Goal: Check status: Check status

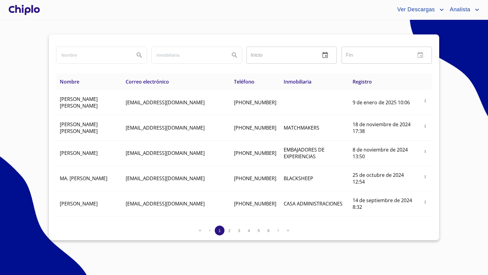
click at [23, 8] on div at bounding box center [24, 10] width 34 height 20
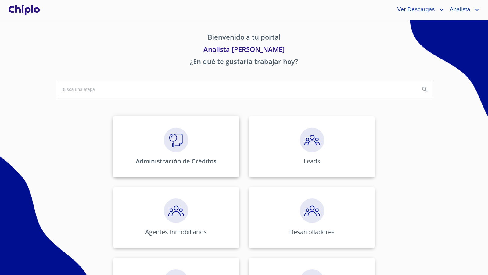
click at [179, 130] on img at bounding box center [176, 140] width 24 height 24
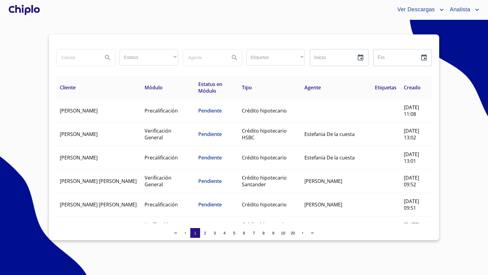
click at [96, 58] on input "search" at bounding box center [76, 57] width 41 height 16
type input "[PERSON_NAME]"
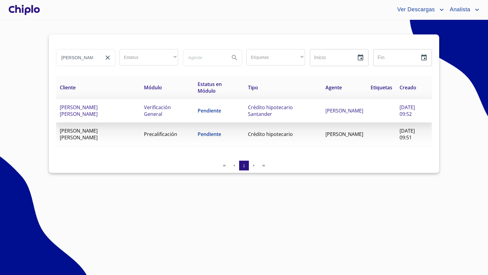
click at [124, 116] on td "[PERSON_NAME] [PERSON_NAME]" at bounding box center [98, 110] width 84 height 23
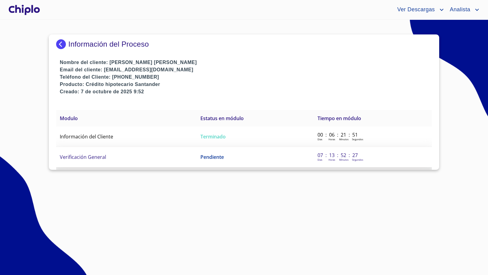
click at [106, 157] on td "Verificación General" at bounding box center [126, 157] width 141 height 20
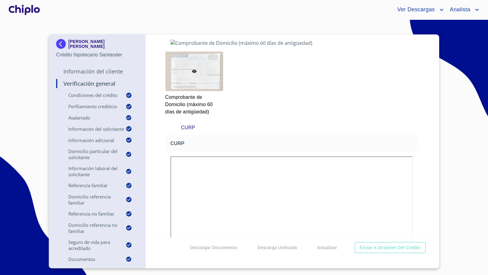
scroll to position [3632, 0]
click at [414, 112] on div "Verificación General Condiciones del Crédito Selecciona tu producto   * Adquisi…" at bounding box center [291, 135] width 291 height 203
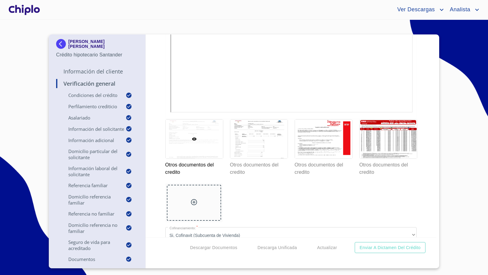
scroll to position [4946, 0]
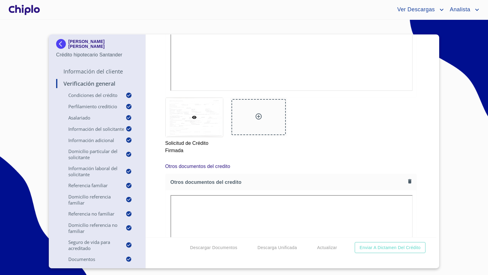
scroll to position [4868, 0]
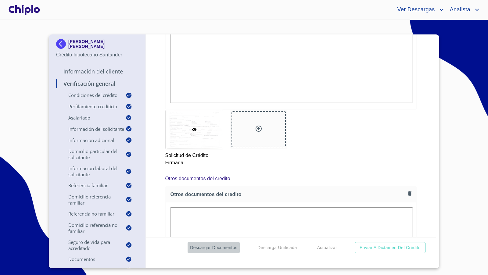
click at [215, 248] on span "Descargar Documentos" at bounding box center [213, 248] width 47 height 8
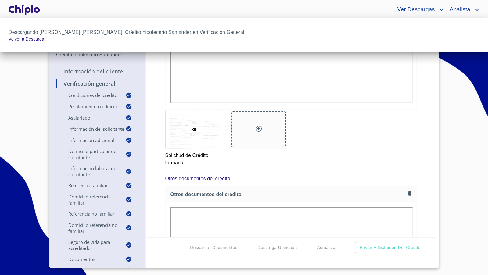
click at [419, 136] on div at bounding box center [244, 137] width 488 height 275
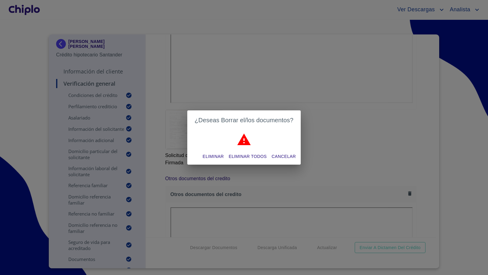
click at [215, 156] on span "Eliminar" at bounding box center [213, 157] width 21 height 8
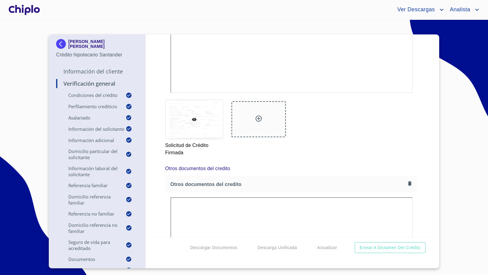
click at [422, 160] on div "Verificación General Condiciones del Crédito Selecciona tu producto   * Adquisi…" at bounding box center [291, 135] width 291 height 203
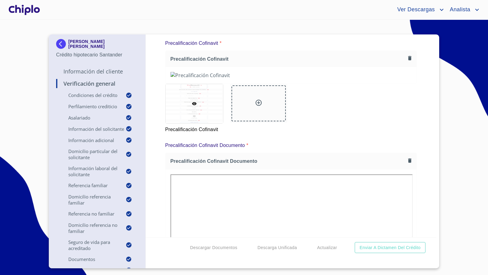
scroll to position [5328, 0]
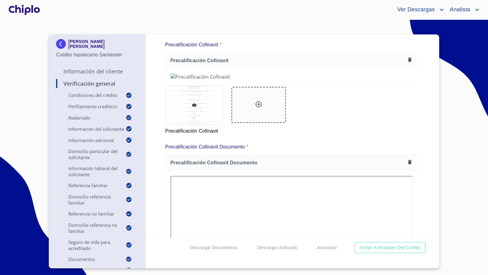
click at [418, 142] on div "Verificación General Condiciones del Crédito Selecciona tu producto   * Adquisi…" at bounding box center [291, 135] width 291 height 203
click at [430, 141] on div "Verificación General Condiciones del Crédito Selecciona tu producto   * Adquisi…" at bounding box center [291, 135] width 291 height 203
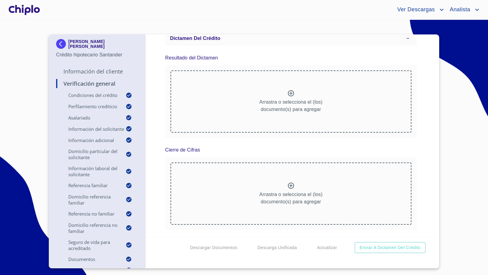
scroll to position [5789, 0]
click at [24, 9] on div at bounding box center [24, 10] width 34 height 20
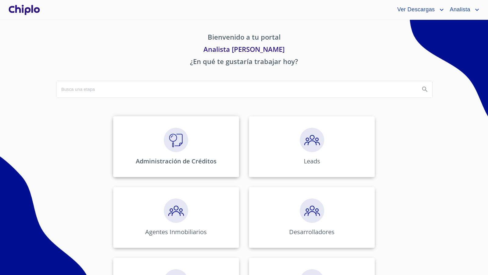
click at [172, 141] on img at bounding box center [176, 140] width 24 height 24
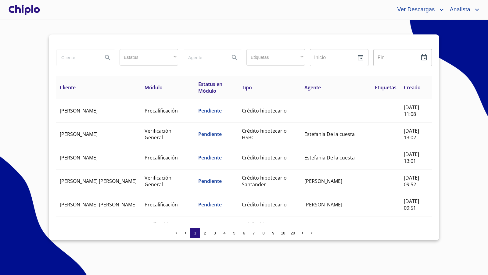
click at [78, 60] on input "search" at bounding box center [76, 57] width 41 height 16
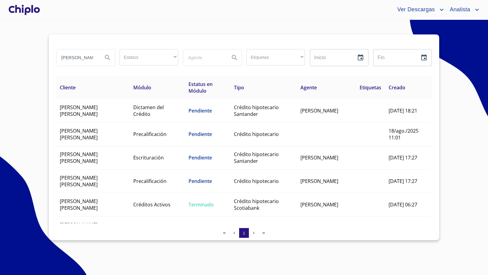
type input "[PERSON_NAME] [PERSON_NAME]"
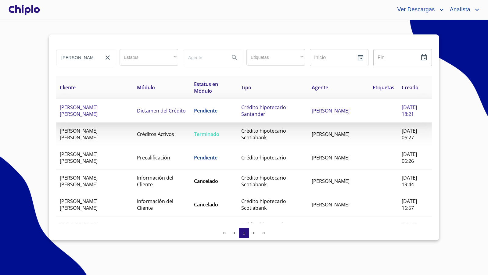
click at [82, 107] on span "[PERSON_NAME] [PERSON_NAME]" at bounding box center [79, 110] width 38 height 13
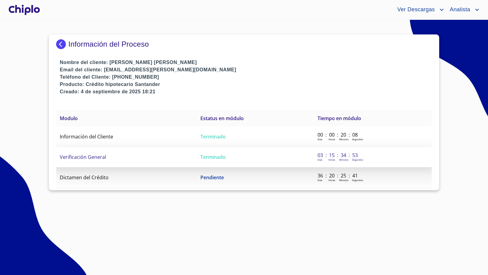
click at [102, 160] on td "Verificación General" at bounding box center [126, 157] width 141 height 20
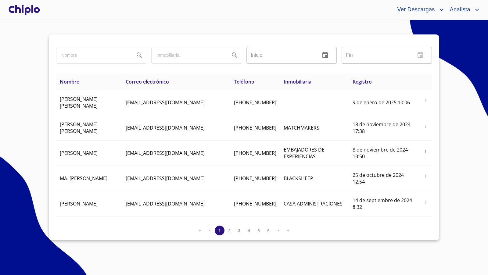
click at [27, 10] on div at bounding box center [24, 10] width 34 height 20
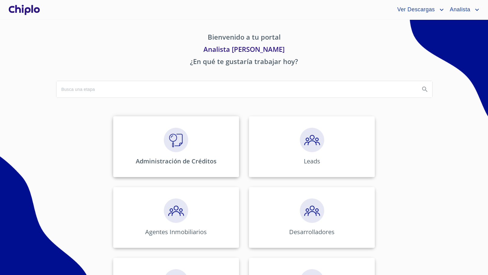
click at [183, 145] on img at bounding box center [176, 140] width 24 height 24
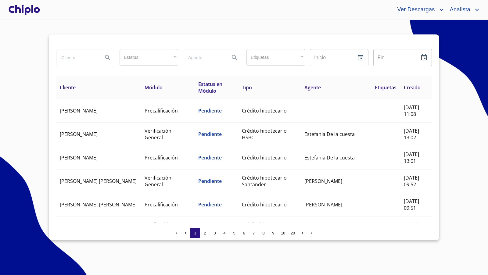
click at [76, 57] on input "search" at bounding box center [76, 57] width 41 height 16
type input "libe"
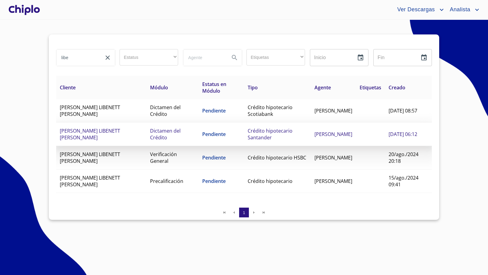
click at [108, 131] on span "[PERSON_NAME] LIBENETT [PERSON_NAME]" at bounding box center [90, 134] width 60 height 13
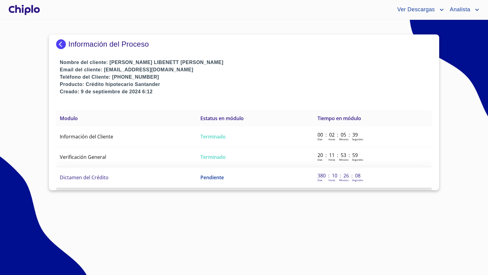
click at [105, 178] on span "Dictamen del Crédito" at bounding box center [84, 177] width 49 height 7
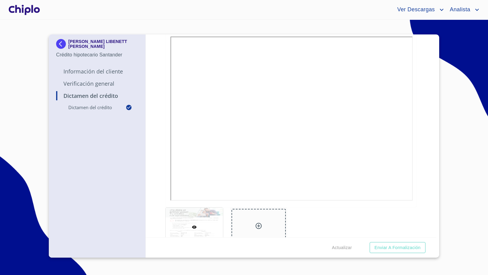
scroll to position [109, 0]
click at [424, 106] on div "Dictamen del Crédito Dictamen del crédito ¿Dictamen autorizado?   * Autorizado …" at bounding box center [291, 135] width 291 height 203
